Goal: Task Accomplishment & Management: Use online tool/utility

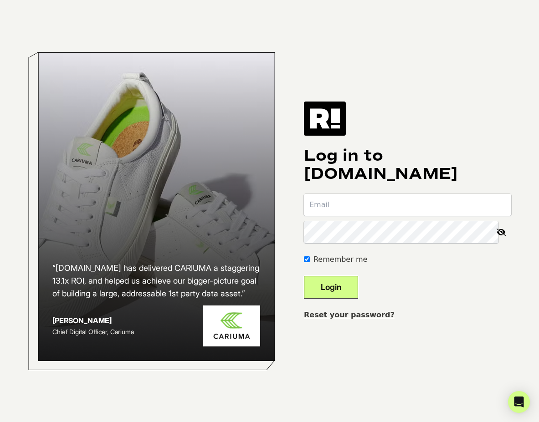
type input "[PERSON_NAME][EMAIL_ADDRESS][DOMAIN_NAME]"
click at [357, 297] on button "Login" at bounding box center [331, 287] width 54 height 23
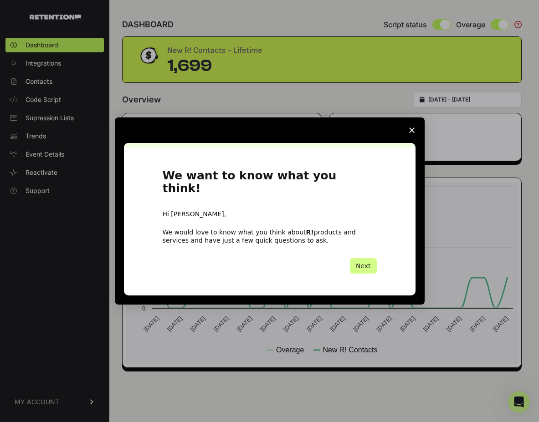
click at [413, 133] on polygon "Close survey" at bounding box center [411, 130] width 5 height 5
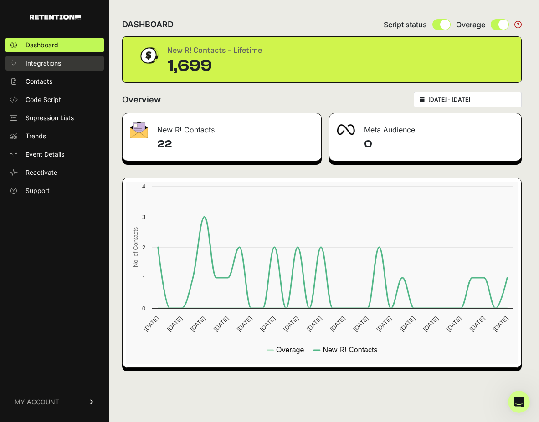
click at [64, 62] on link "Integrations" at bounding box center [54, 63] width 98 height 15
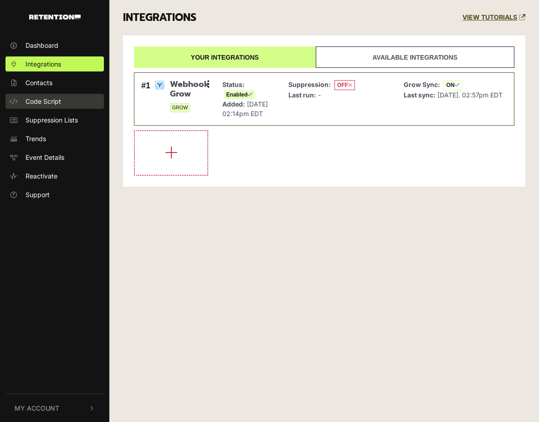
click at [64, 105] on link "Code Script" at bounding box center [54, 101] width 98 height 15
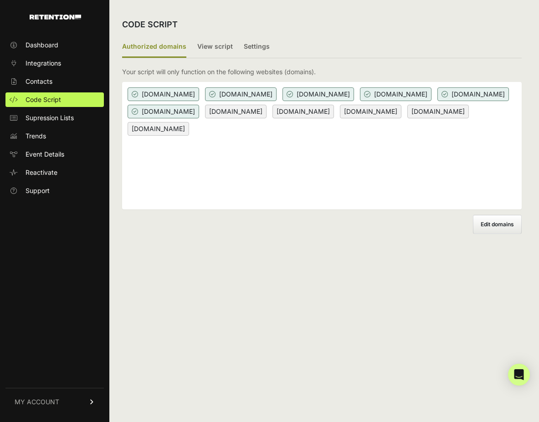
click at [316, 95] on span "jfb.dev" at bounding box center [318, 94] width 72 height 14
click at [222, 53] on label "View script" at bounding box center [215, 46] width 36 height 21
click at [0, 0] on input "View script" at bounding box center [0, 0] width 0 height 0
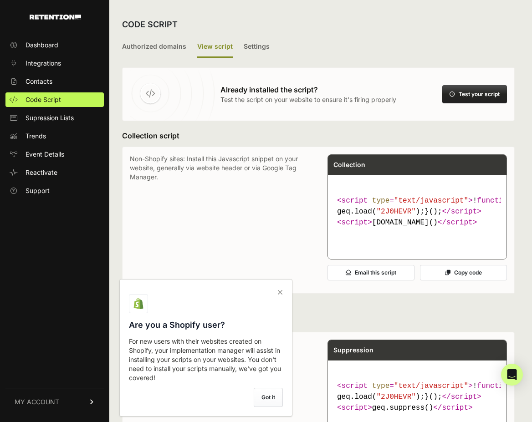
drag, startPoint x: 221, startPoint y: 52, endPoint x: 179, endPoint y: 6, distance: 63.2
click at [372, 182] on div "Authorized domains View script Settings 2/3 Install script View, install and te…" at bounding box center [318, 426] width 393 height 781
click at [179, 6] on div "CODE SCRIPT Authorized domains View script Settings 2/3 Install script View, in…" at bounding box center [318, 415] width 418 height 830
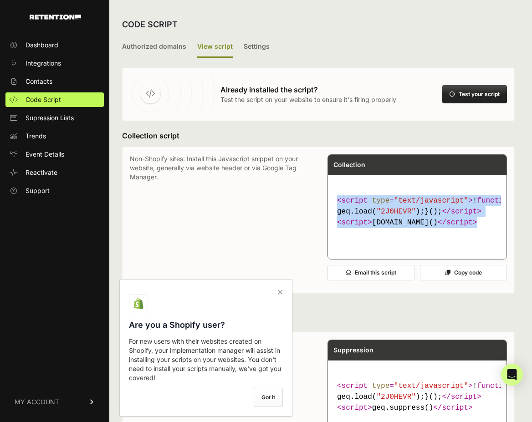
drag, startPoint x: 470, startPoint y: 244, endPoint x: 336, endPoint y: 201, distance: 140.3
click at [336, 201] on code "< script type = "text/javascript" > ! function ( ) { var geq= window .geq= wind…" at bounding box center [417, 212] width 168 height 40
click at [459, 281] on button "Copy code" at bounding box center [463, 272] width 87 height 15
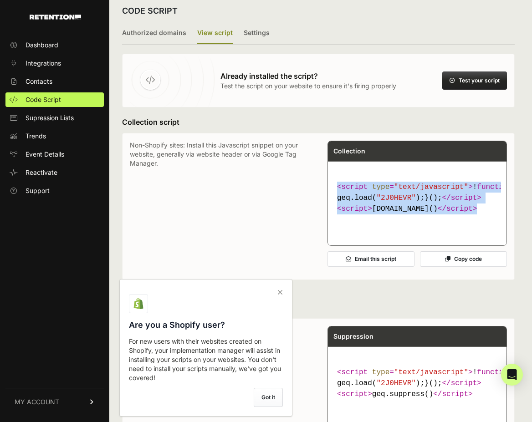
scroll to position [24, 0]
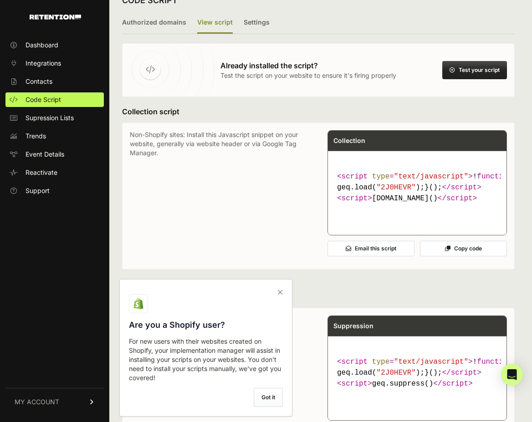
click at [281, 290] on icon at bounding box center [280, 292] width 13 height 15
click at [0, 0] on input "checkbox" at bounding box center [0, 0] width 0 height 0
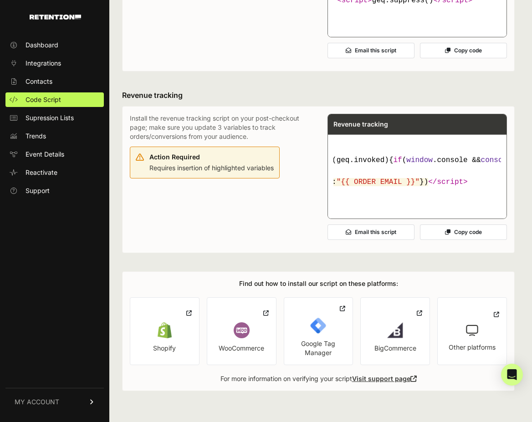
scroll to position [0, 464]
click at [294, 245] on div "Install the revenue tracking script on your post-checkout page; make sure you u…" at bounding box center [219, 180] width 179 height 132
click at [174, 334] on link "Shopify" at bounding box center [165, 331] width 70 height 68
click at [277, 198] on div "Install the revenue tracking script on your post-checkout page; make sure you u…" at bounding box center [219, 180] width 179 height 132
